Goal: Information Seeking & Learning: Find specific fact

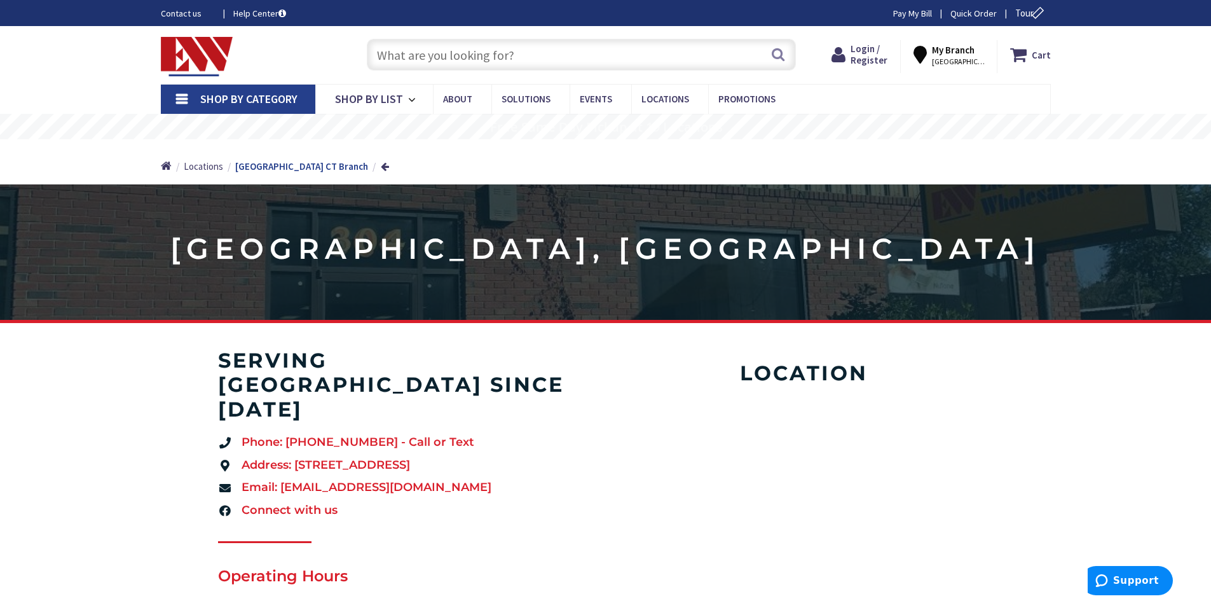
click at [501, 58] on input "text" at bounding box center [581, 55] width 429 height 32
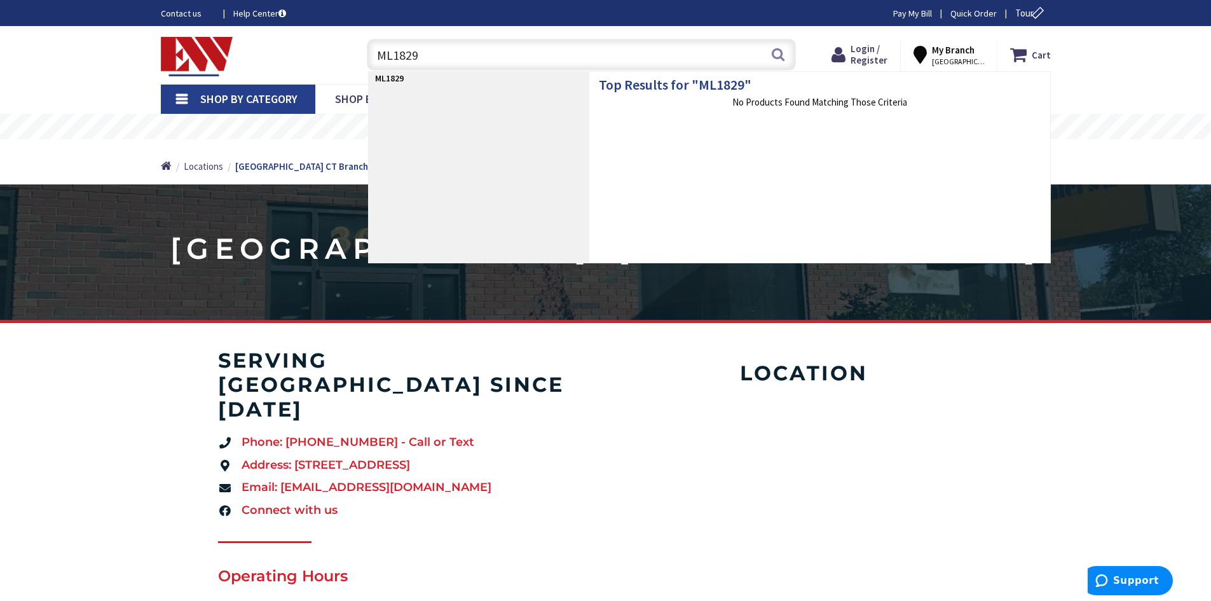
click at [393, 57] on input "ML1829" at bounding box center [581, 55] width 429 height 32
type input "ML-1829"
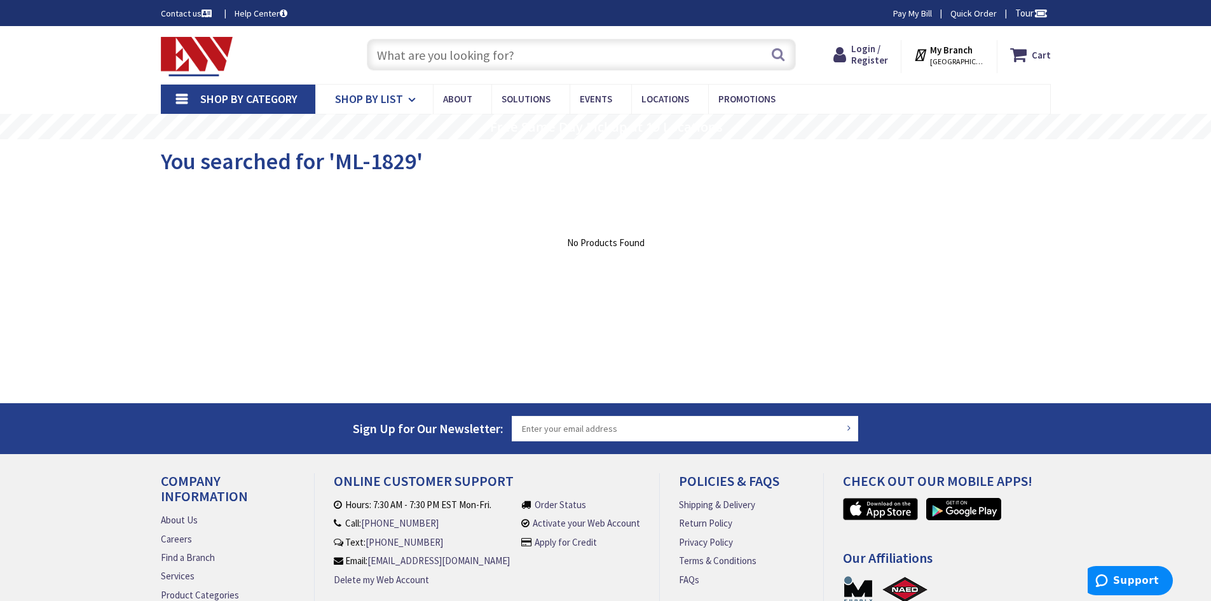
click at [411, 95] on icon at bounding box center [414, 100] width 12 height 28
click at [494, 52] on input "text" at bounding box center [581, 55] width 429 height 32
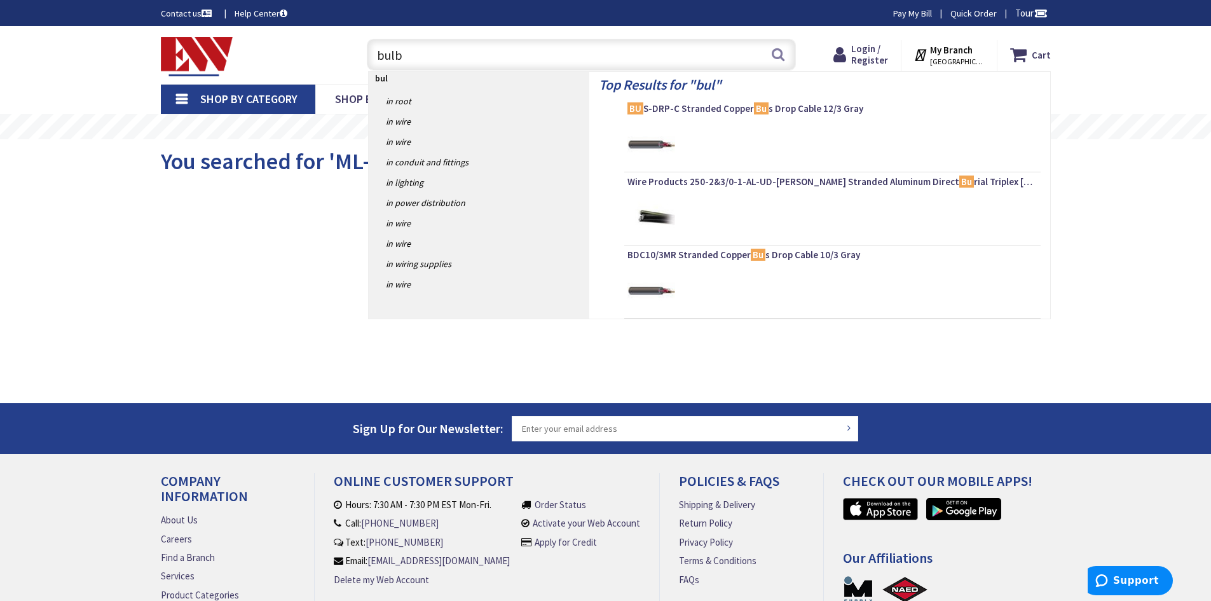
type input "bulbs"
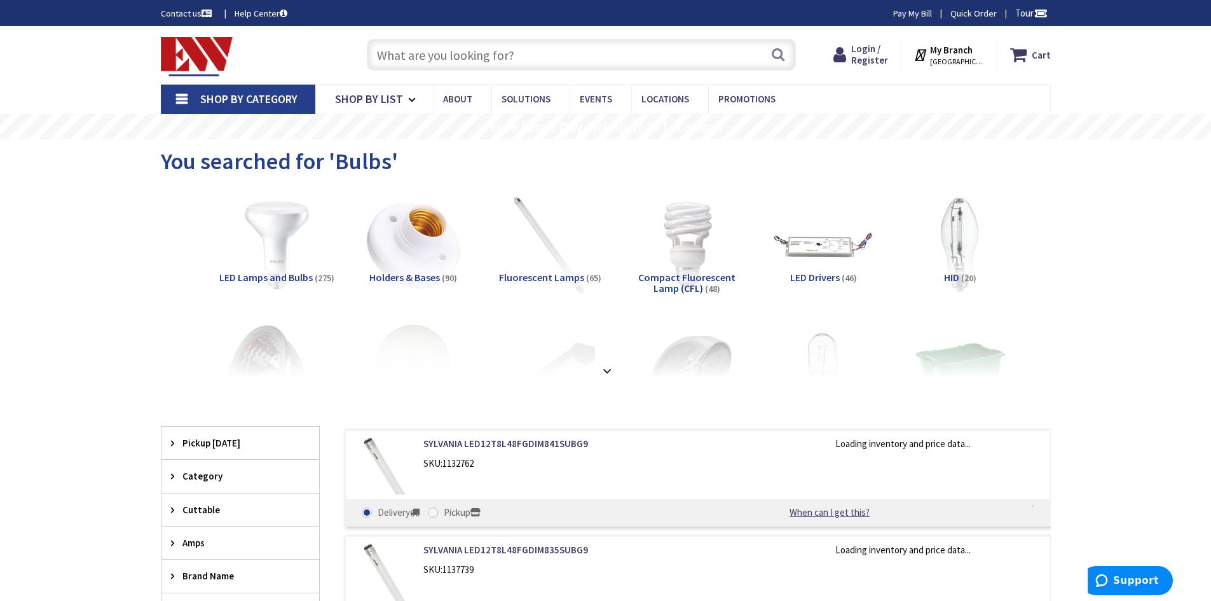
scroll to position [64, 0]
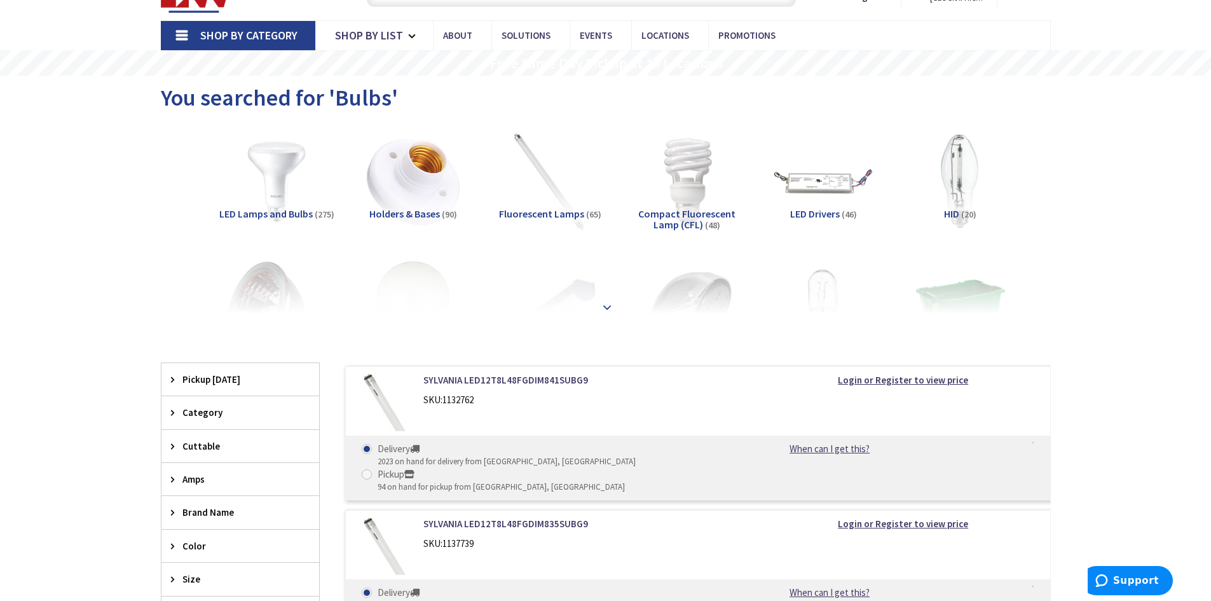
click at [603, 301] on strong at bounding box center [606, 307] width 15 height 14
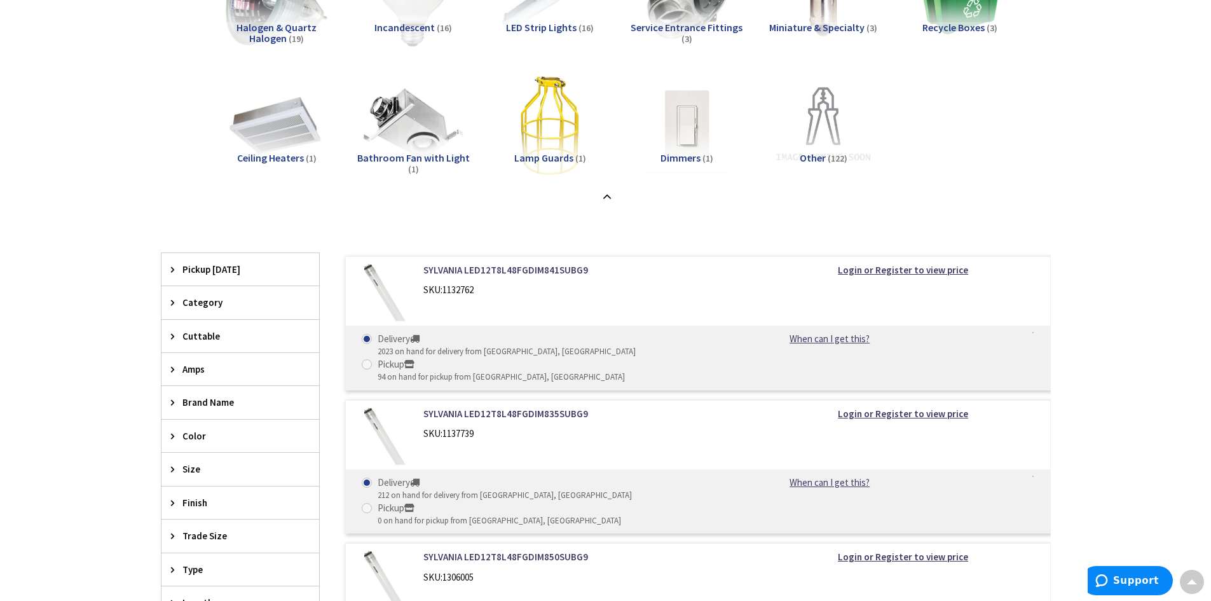
scroll to position [381, 0]
click at [167, 299] on div "Category" at bounding box center [240, 301] width 158 height 32
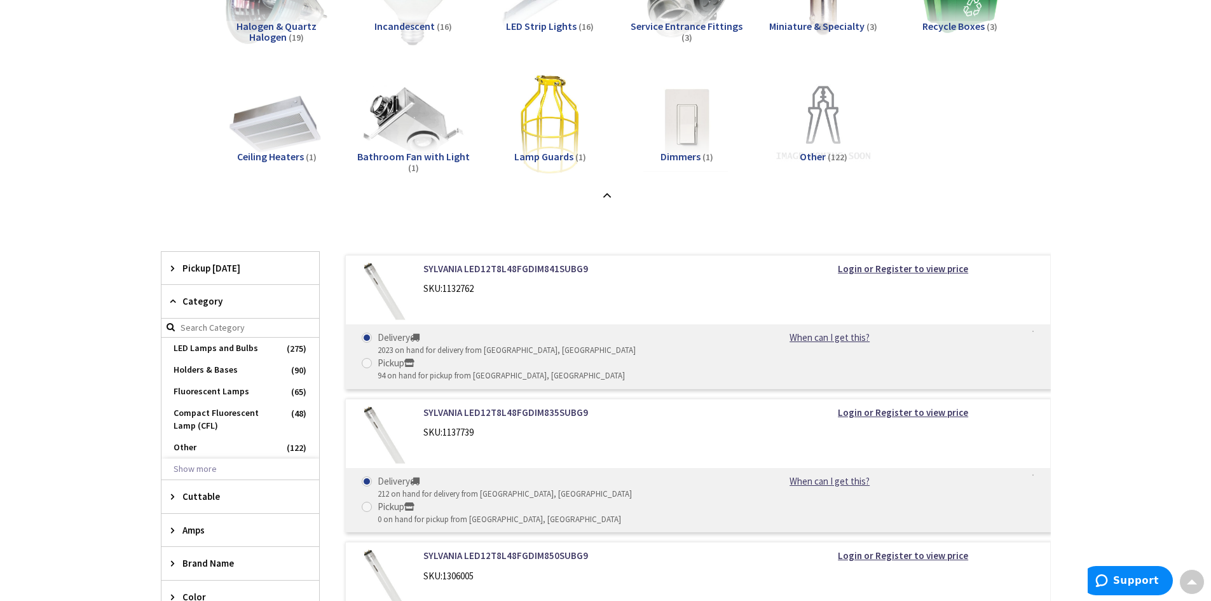
click at [167, 299] on div "Category" at bounding box center [240, 301] width 158 height 33
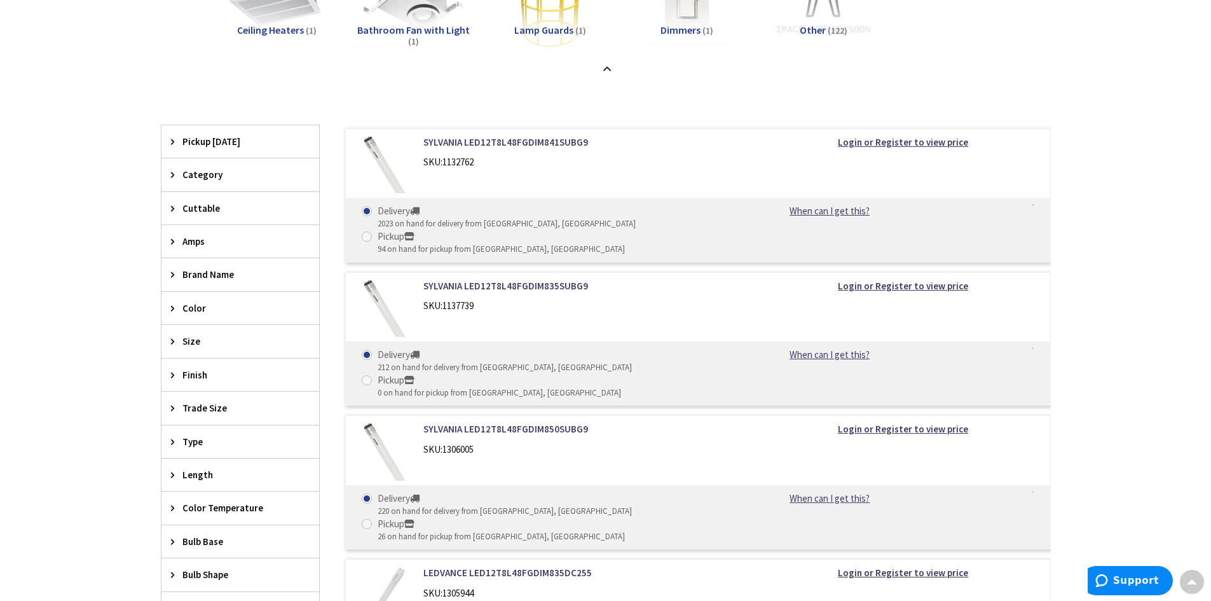
scroll to position [508, 0]
click at [178, 336] on icon at bounding box center [176, 341] width 10 height 10
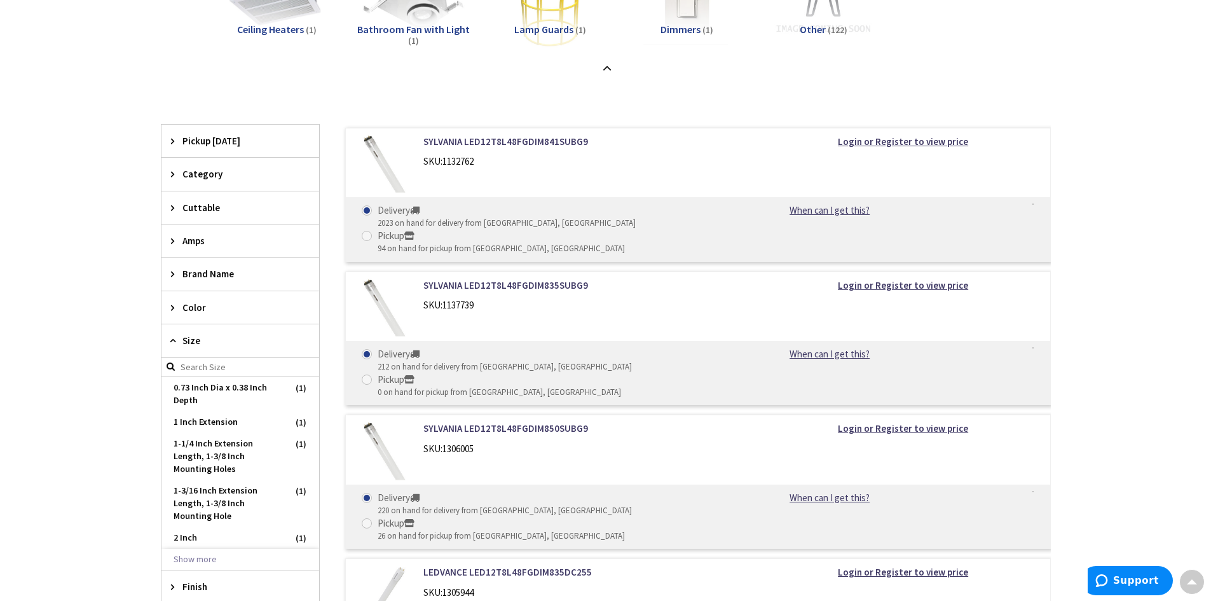
click at [178, 336] on icon at bounding box center [176, 341] width 10 height 10
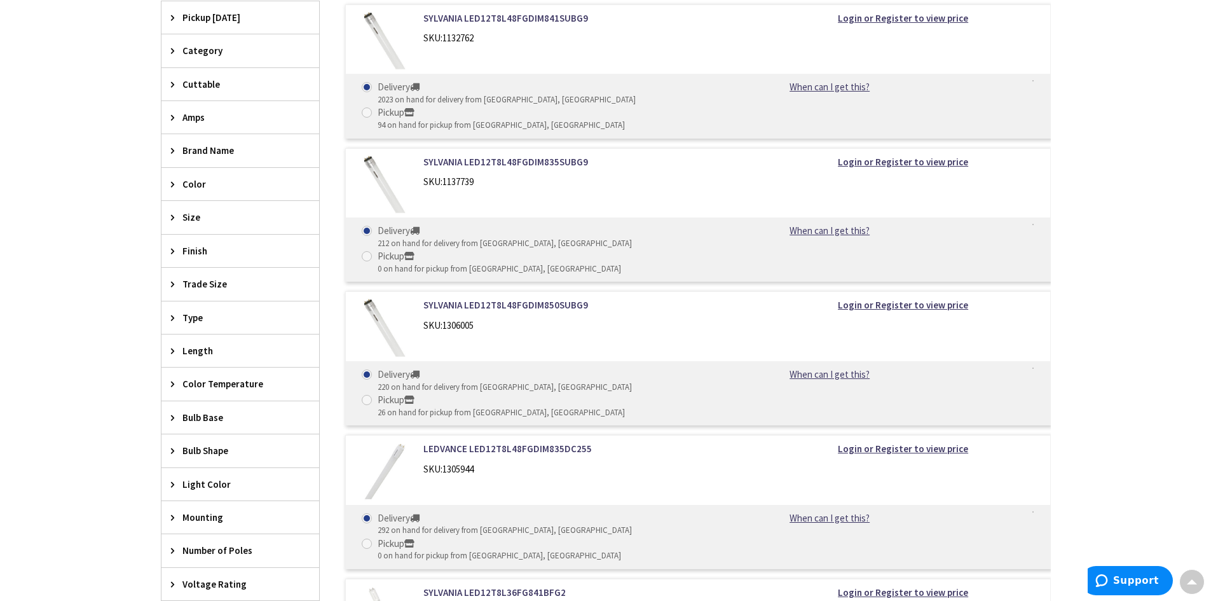
scroll to position [636, 0]
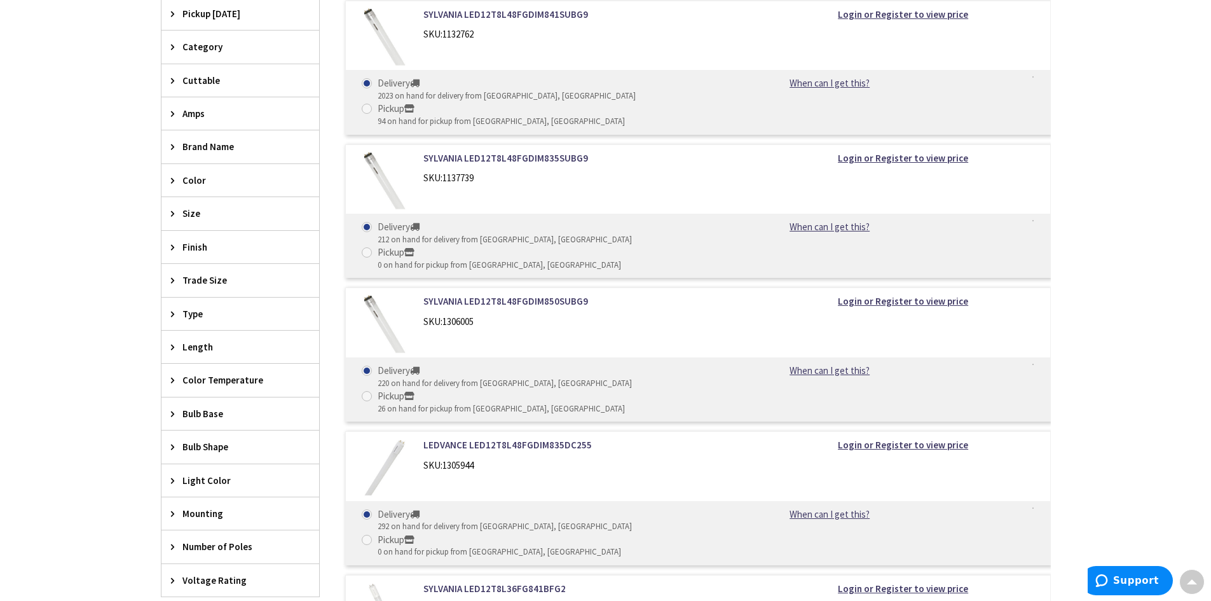
click at [172, 311] on icon at bounding box center [176, 314] width 10 height 10
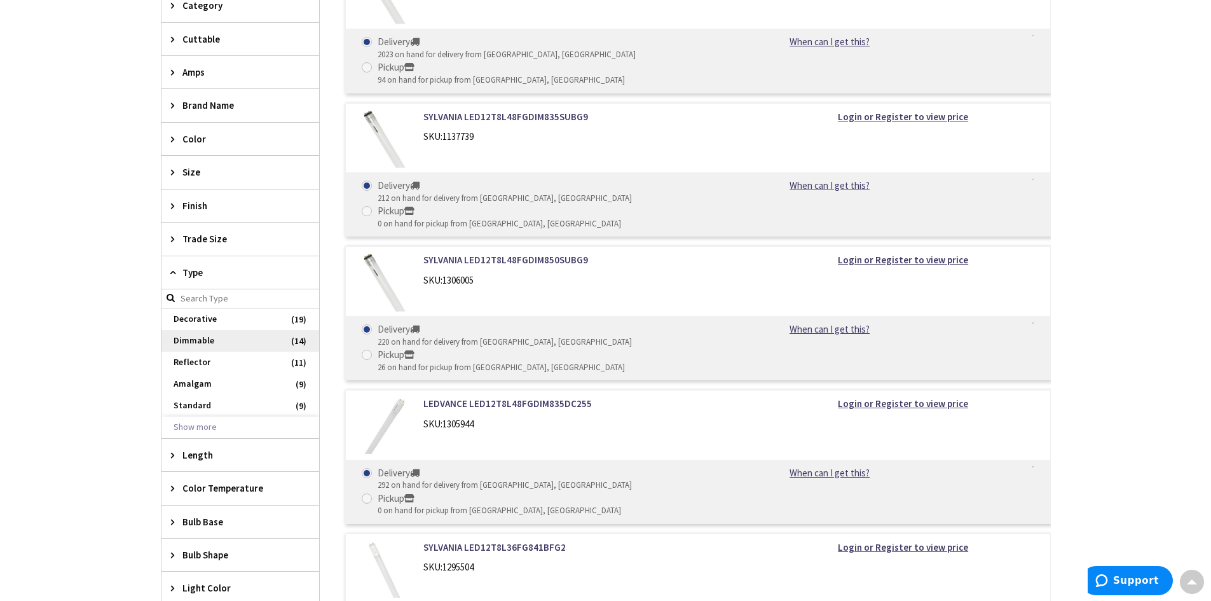
scroll to position [699, 0]
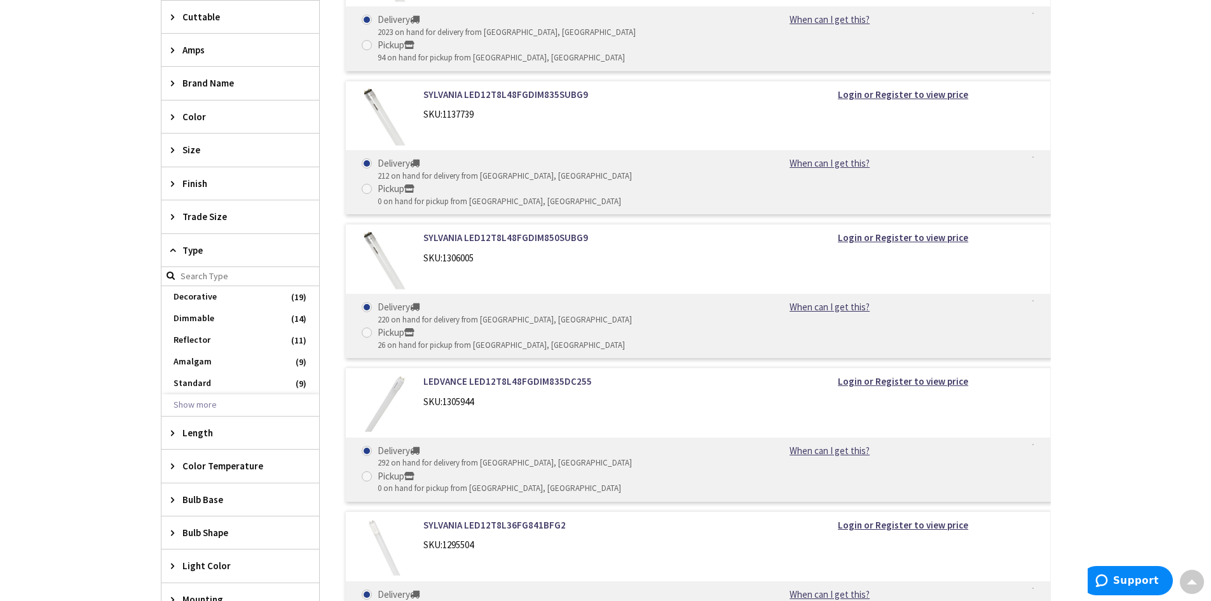
click at [172, 250] on icon at bounding box center [176, 250] width 10 height 10
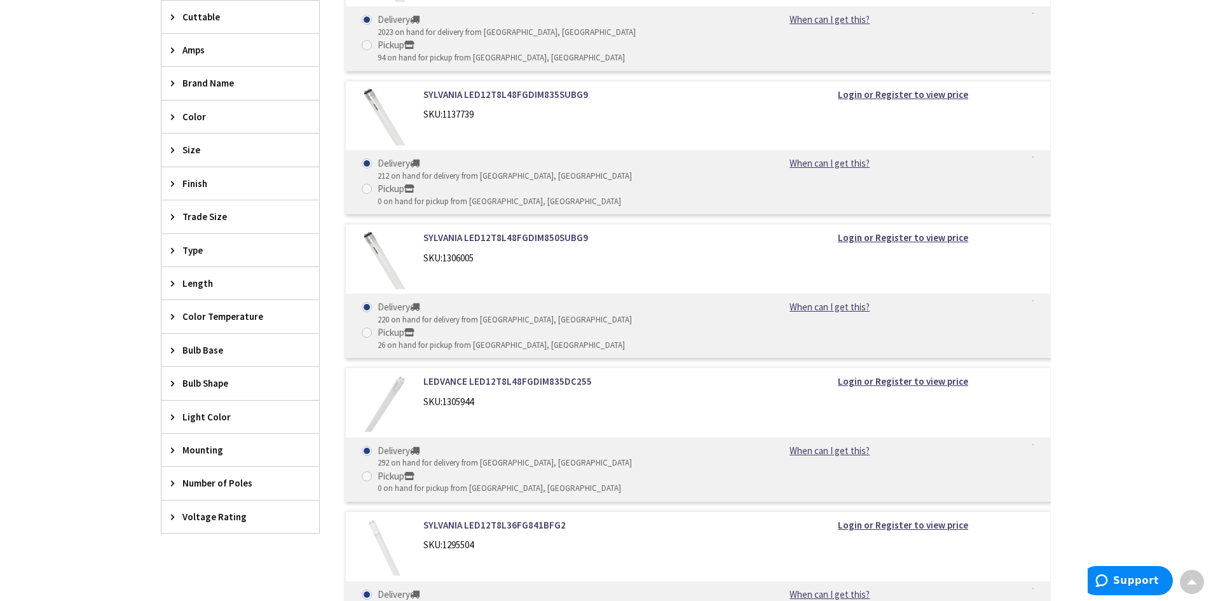
click at [177, 380] on icon at bounding box center [176, 383] width 10 height 10
click at [174, 347] on icon at bounding box center [176, 350] width 10 height 10
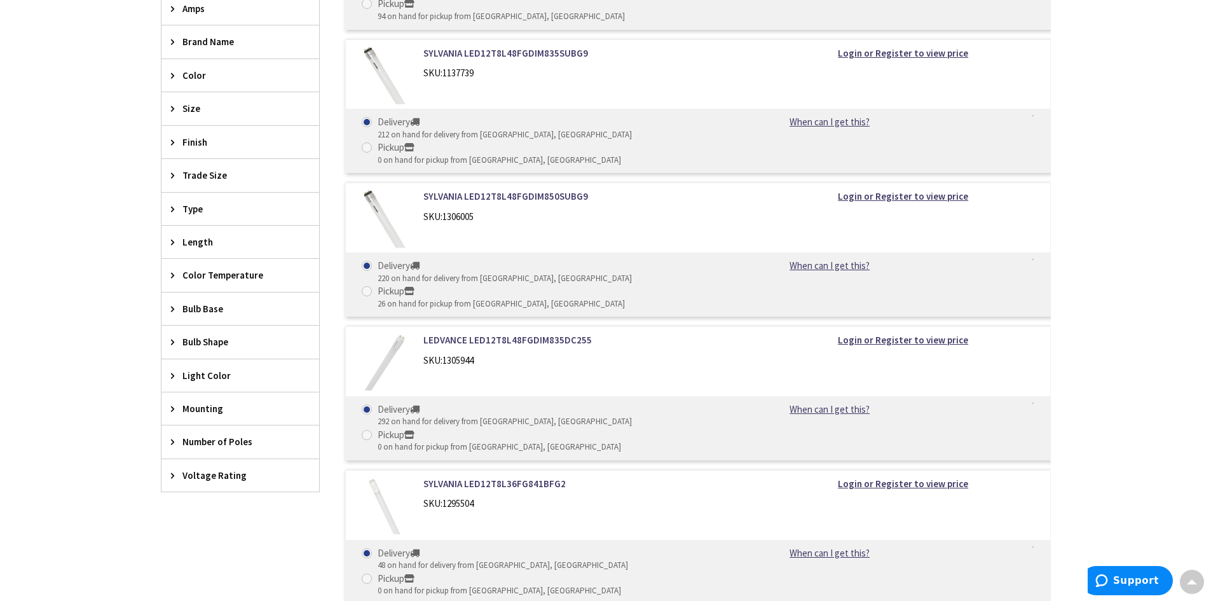
scroll to position [763, 0]
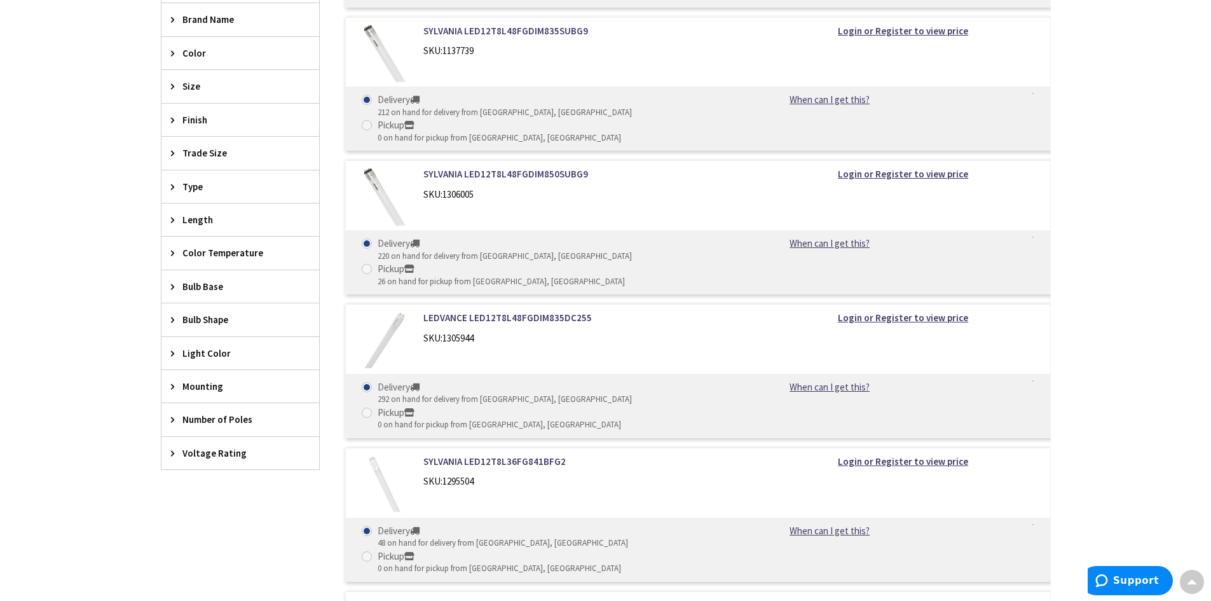
click at [173, 448] on icon at bounding box center [176, 453] width 10 height 10
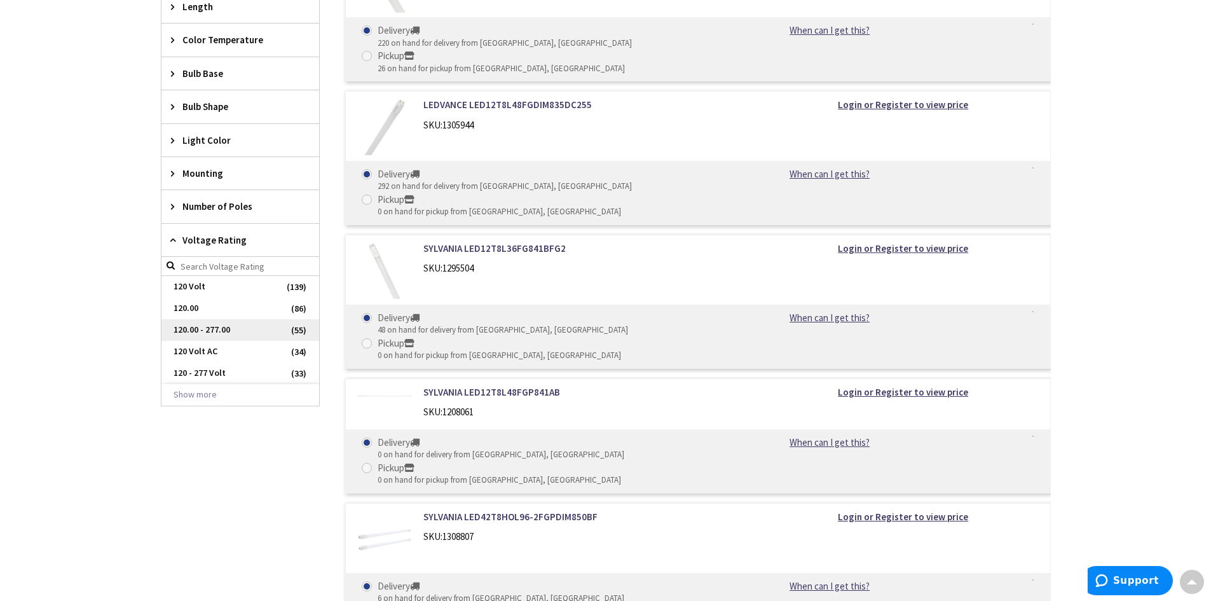
scroll to position [953, 0]
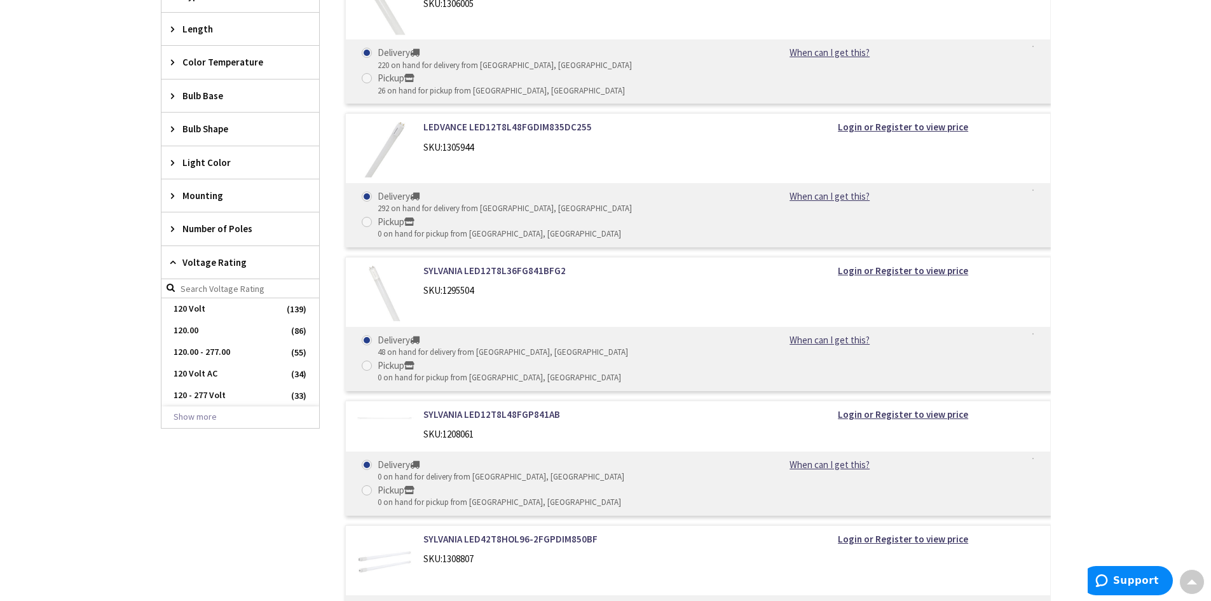
click at [174, 259] on icon at bounding box center [176, 262] width 10 height 10
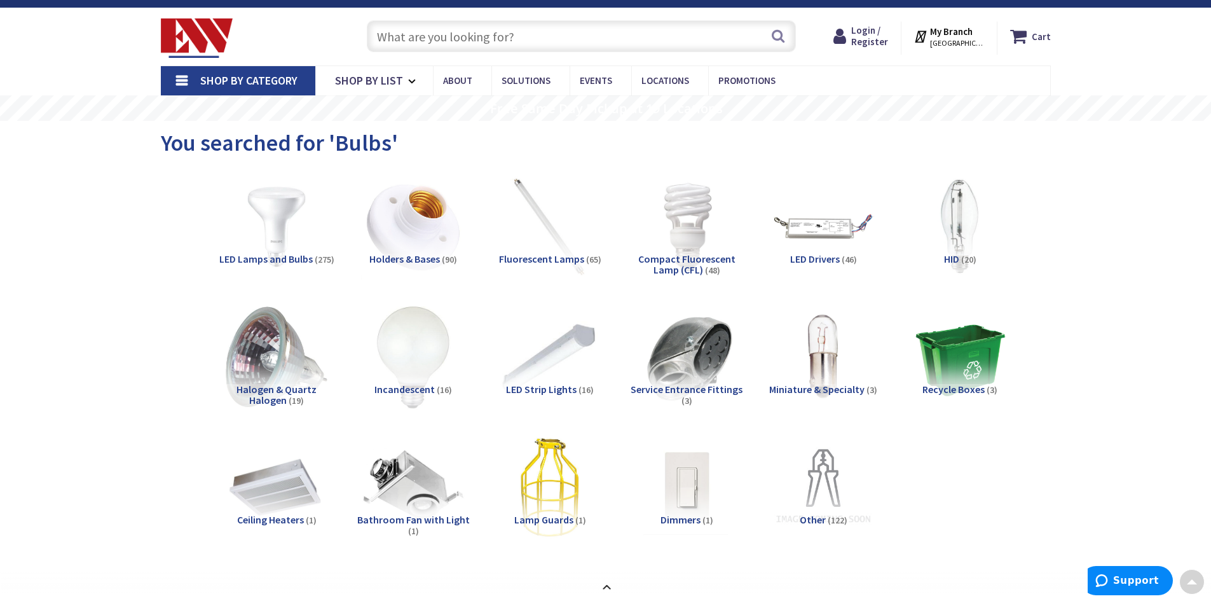
scroll to position [0, 0]
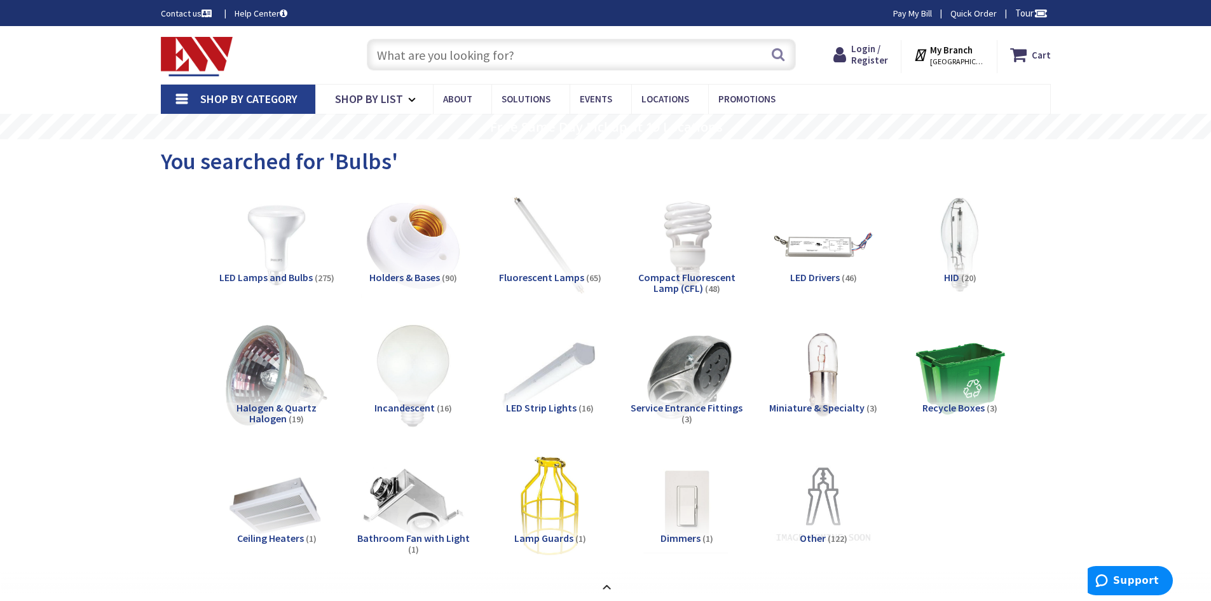
click at [400, 55] on input "text" at bounding box center [581, 55] width 429 height 32
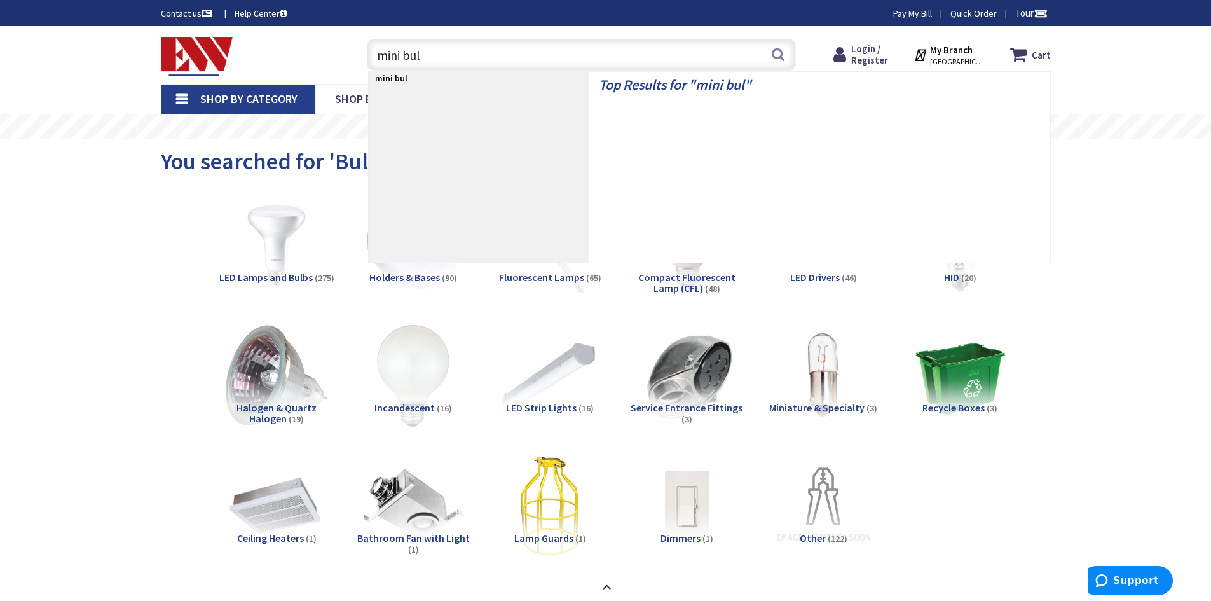
type input "mini bulb"
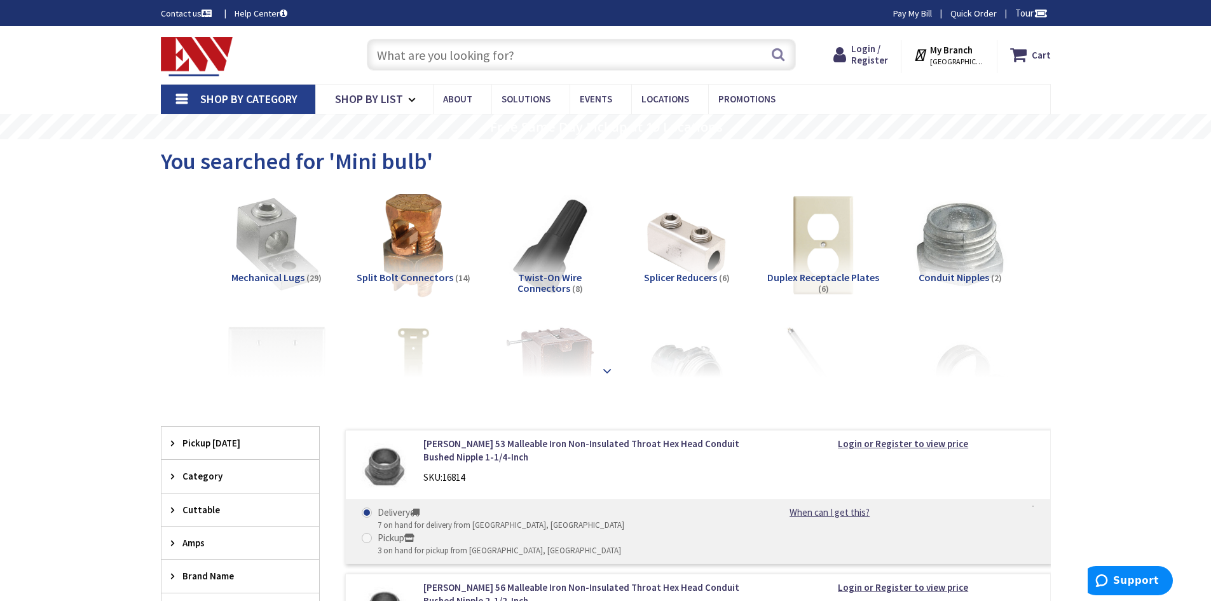
click at [611, 372] on strong at bounding box center [606, 371] width 15 height 14
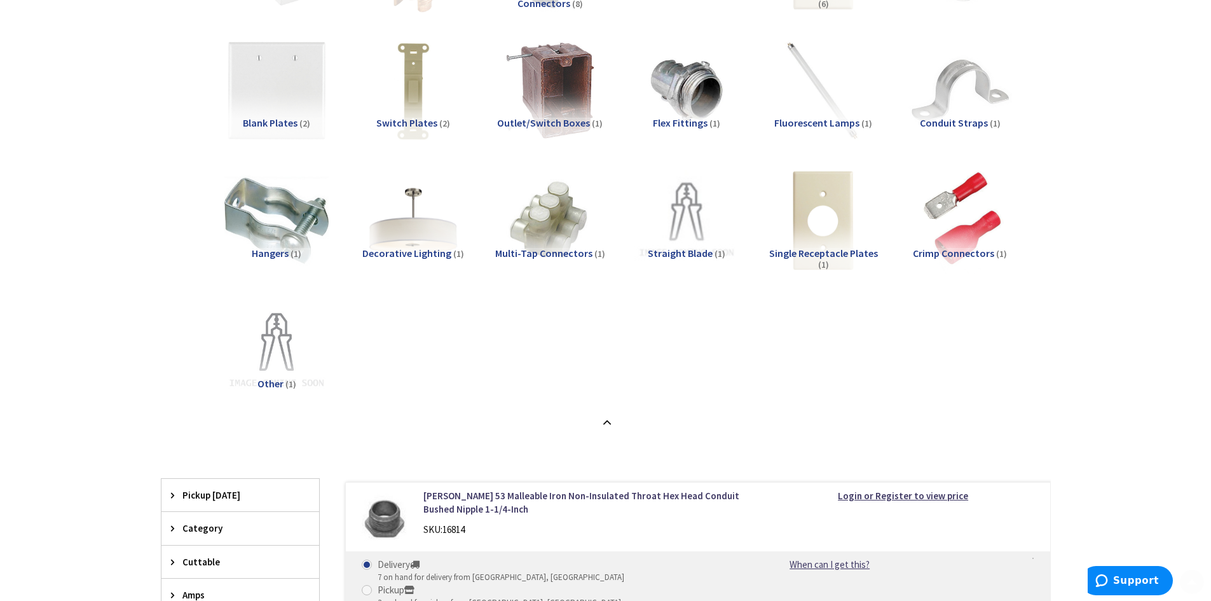
scroll to position [318, 0]
